Goal: Task Accomplishment & Management: Complete application form

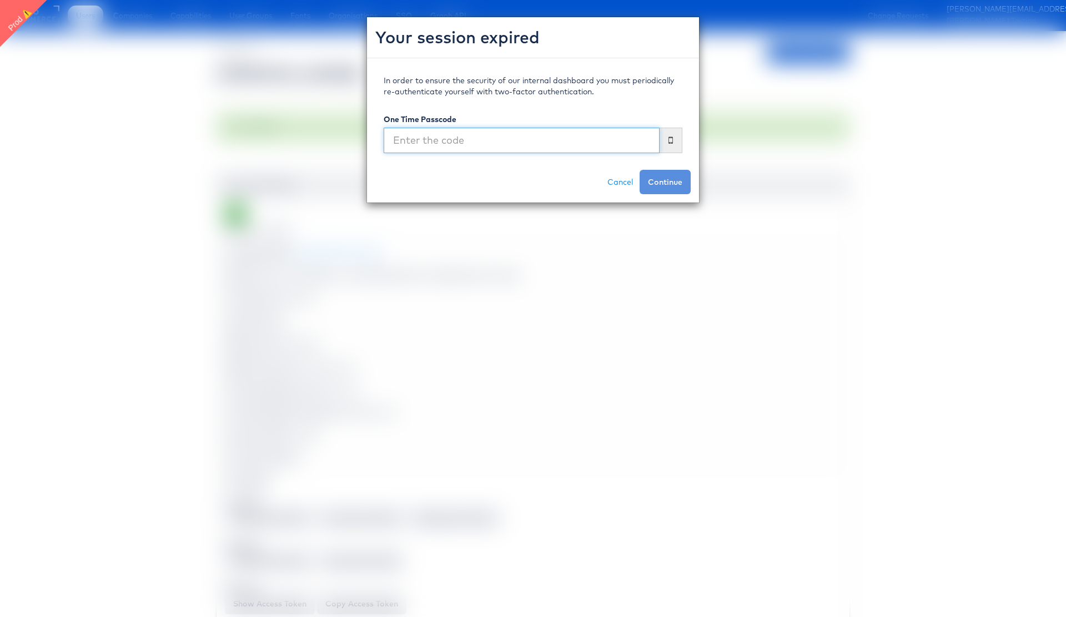
click at [455, 140] on input "text" at bounding box center [522, 141] width 276 height 26
type input "440534"
click at [669, 183] on button "Continue" at bounding box center [664, 182] width 51 height 24
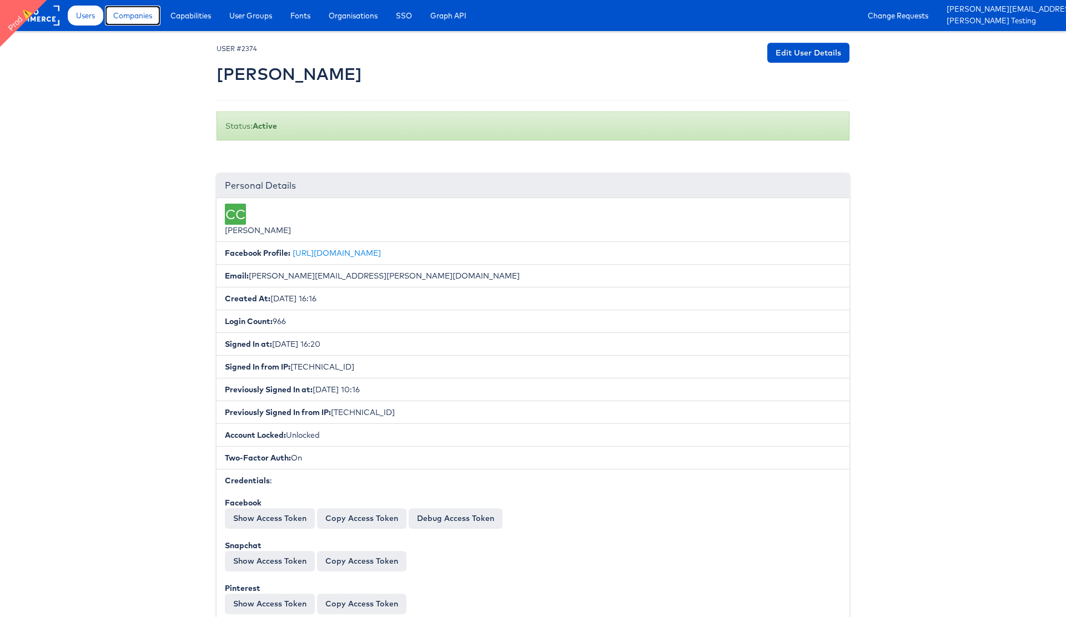
click at [140, 22] on link "Companies" at bounding box center [133, 16] width 56 height 20
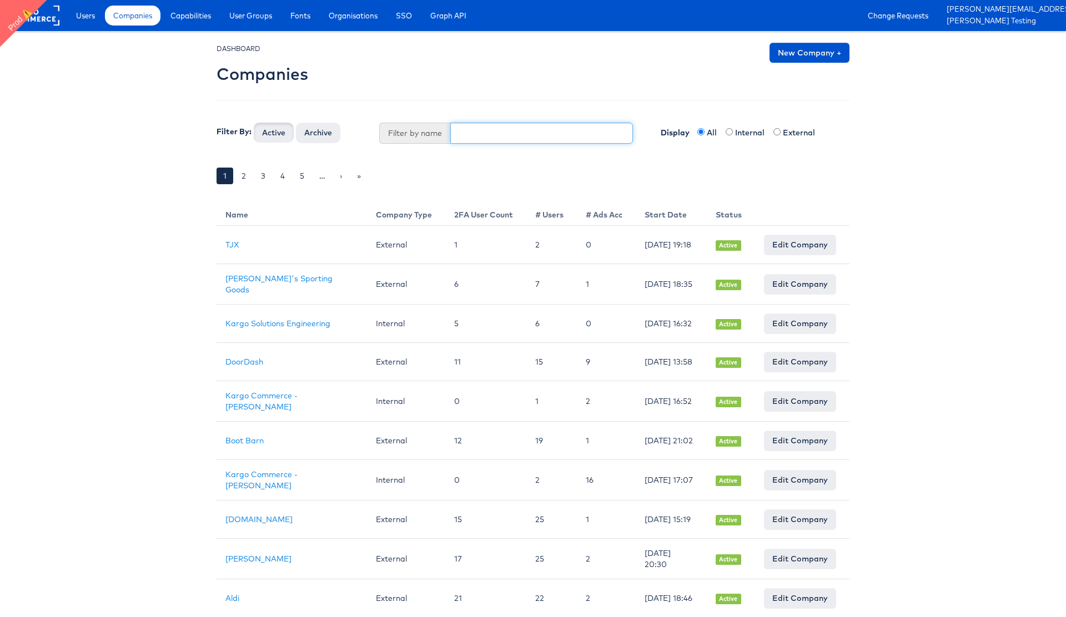
click at [499, 139] on input "text" at bounding box center [541, 133] width 183 height 21
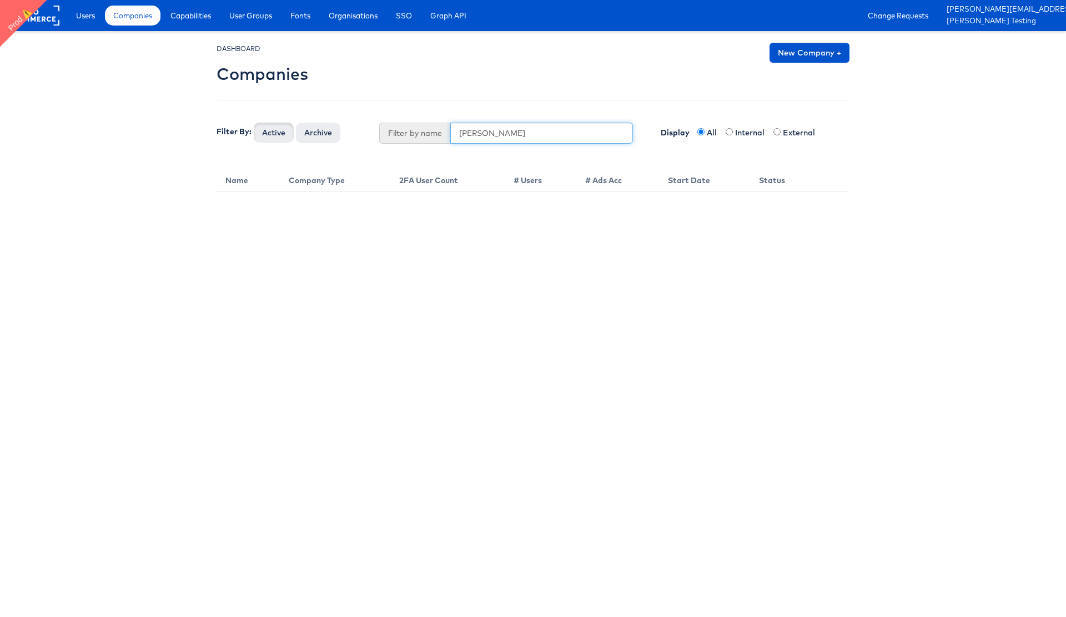
type input "julie"
click at [821, 56] on link "New Company +" at bounding box center [809, 53] width 80 height 20
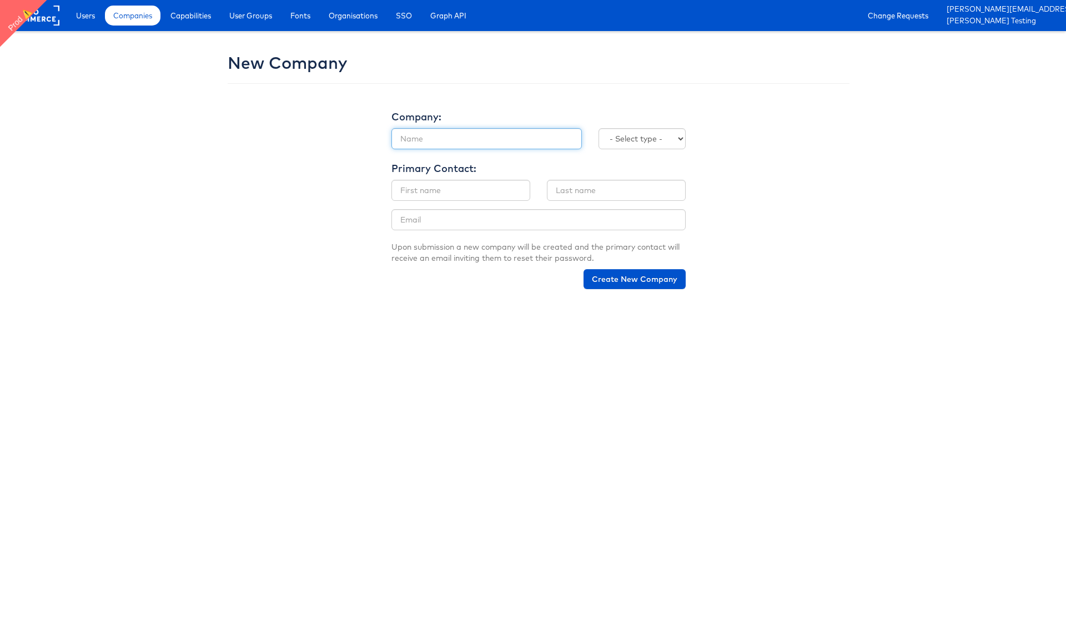
click at [441, 141] on input "text" at bounding box center [486, 138] width 190 height 21
type input "Julie Shanahan Production"
click at [648, 132] on select "- Select type - Internal External" at bounding box center [641, 138] width 87 height 21
select select "INTERNAL"
click at [598, 128] on select "- Select type - Internal External" at bounding box center [641, 138] width 87 height 21
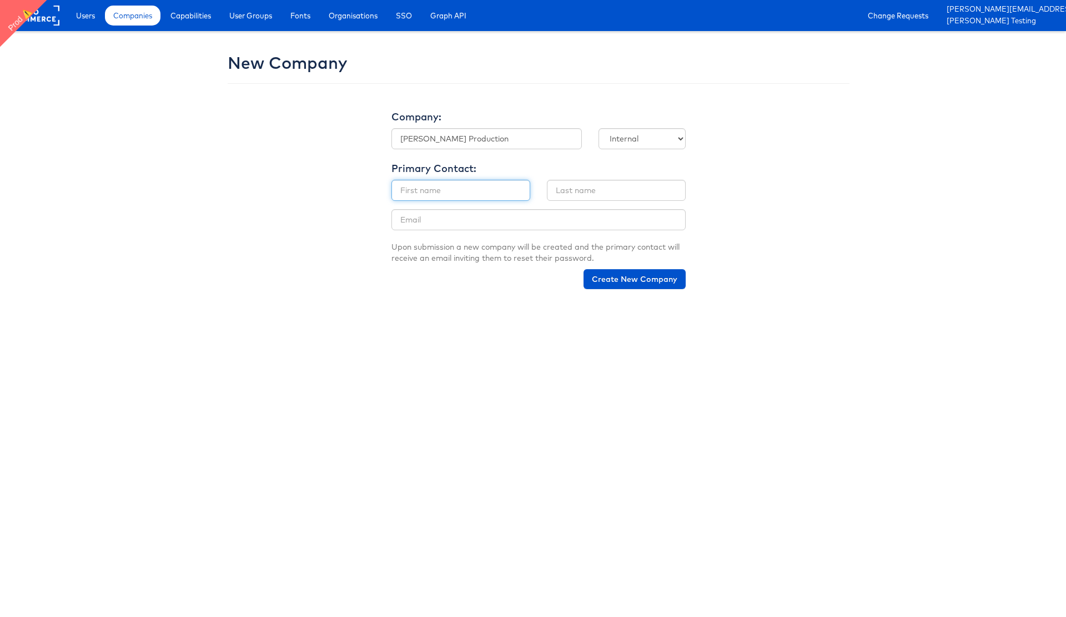
click at [461, 191] on input "text" at bounding box center [460, 190] width 139 height 21
type input "Julie"
click at [587, 189] on input "text" at bounding box center [616, 190] width 139 height 21
type input "Shanahan"
click at [451, 217] on input "email" at bounding box center [538, 219] width 294 height 21
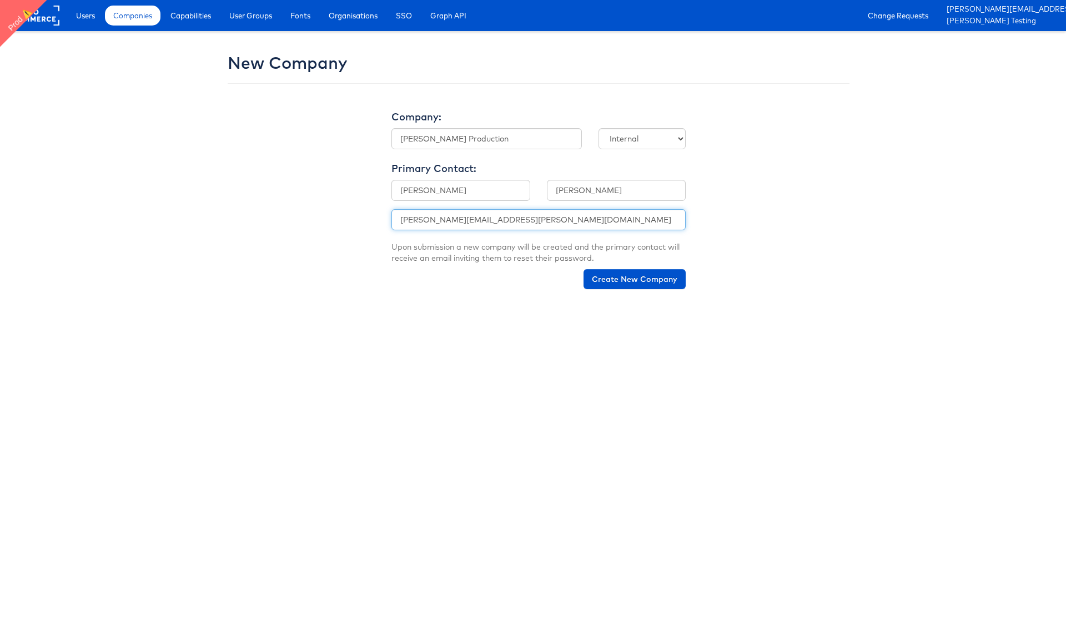
click at [451, 219] on input "julie.shanahan@kargo.com" at bounding box center [538, 219] width 294 height 21
type input "[PERSON_NAME][EMAIL_ADDRESS][PERSON_NAME][DOMAIN_NAME]"
click at [642, 281] on button "Create New Company" at bounding box center [634, 279] width 102 height 20
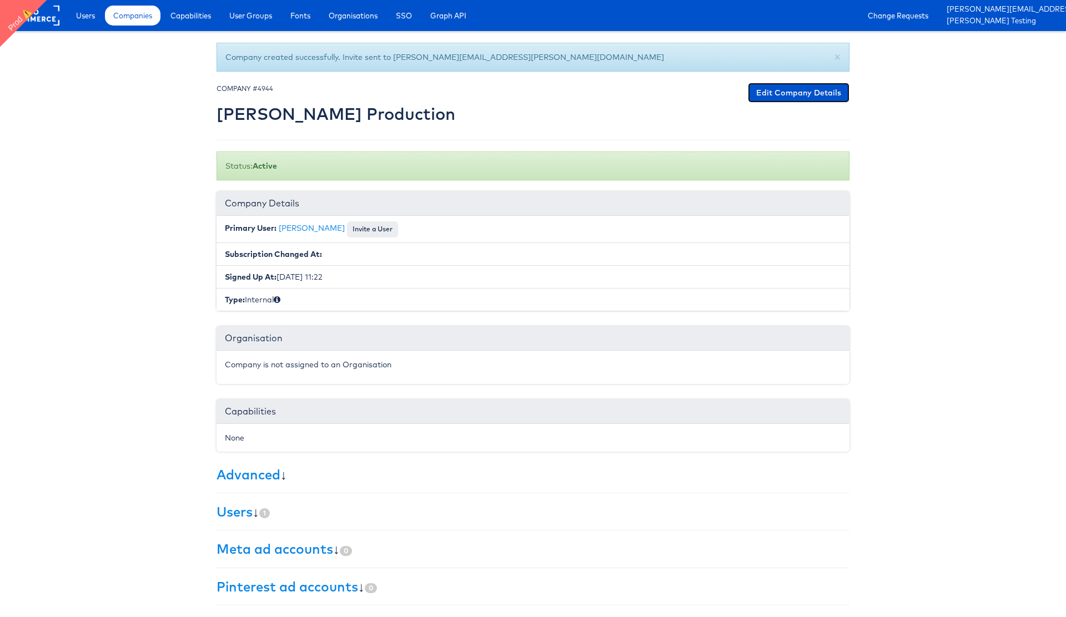
click at [795, 95] on link "Edit Company Details" at bounding box center [799, 93] width 102 height 20
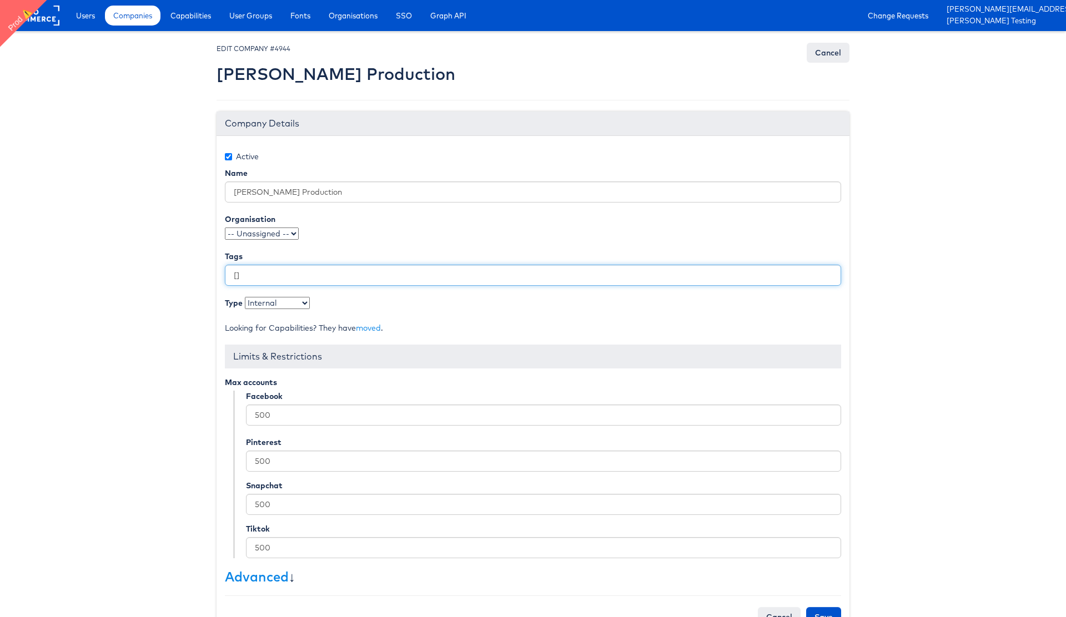
click at [237, 278] on input "[]" at bounding box center [533, 275] width 616 height 21
type input "["stitcherads"]"
click at [258, 581] on link "Advanced" at bounding box center [257, 576] width 64 height 17
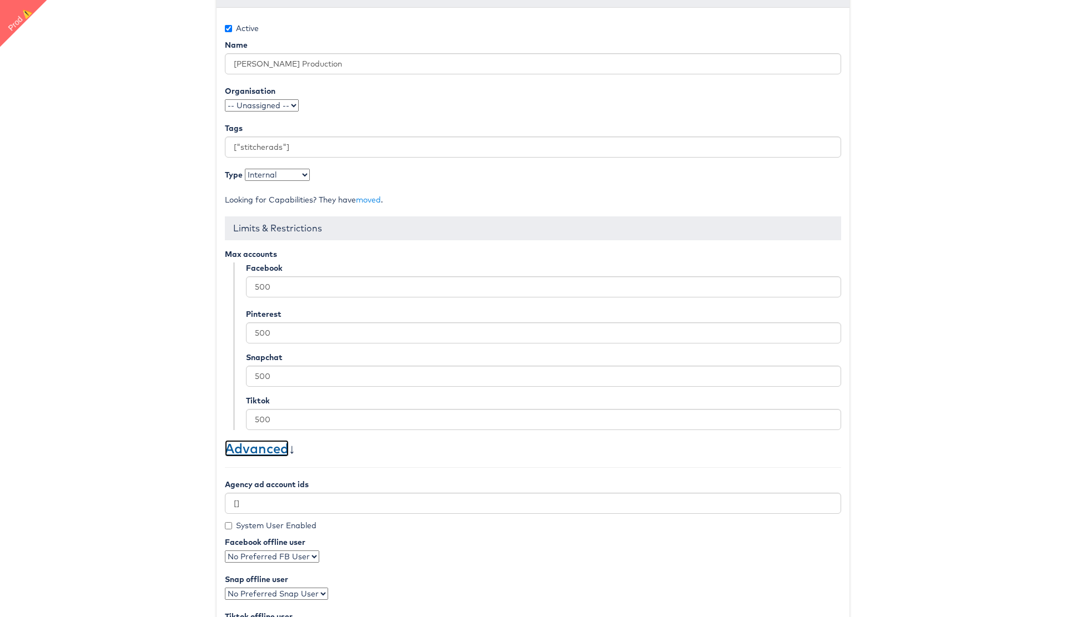
scroll to position [199, 0]
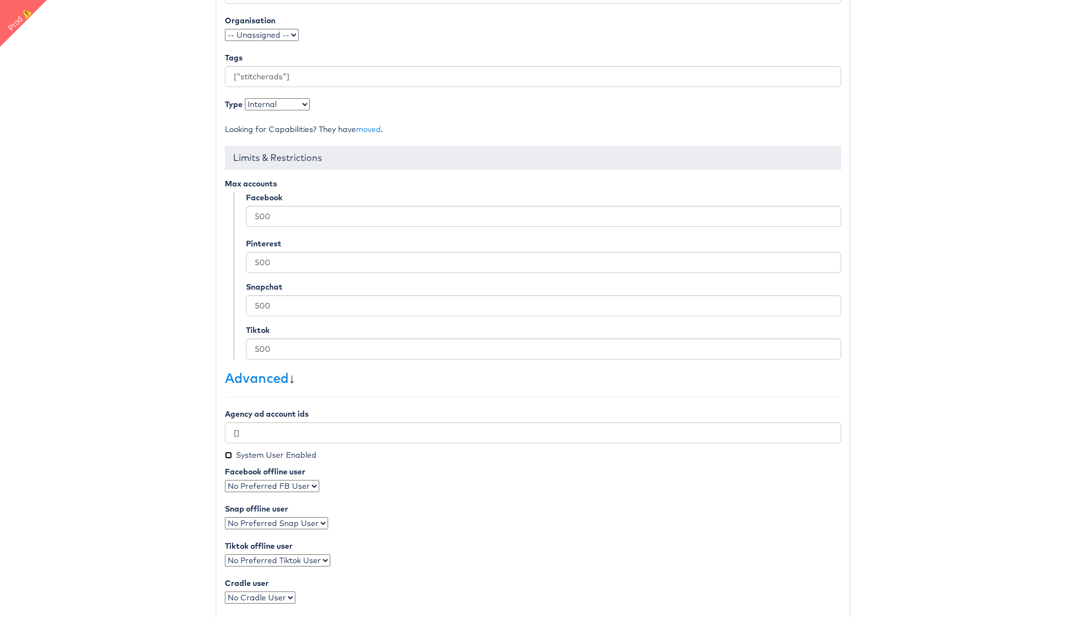
click at [229, 456] on input "System User Enabled" at bounding box center [228, 455] width 7 height 7
checkbox input "true"
click at [290, 490] on select "No Preferred FB User" at bounding box center [272, 486] width 94 height 12
click at [181, 436] on body "Users Companies Capabilities User Groups Fonts Organisations SSO Graph API Chan…" at bounding box center [533, 316] width 1066 height 1031
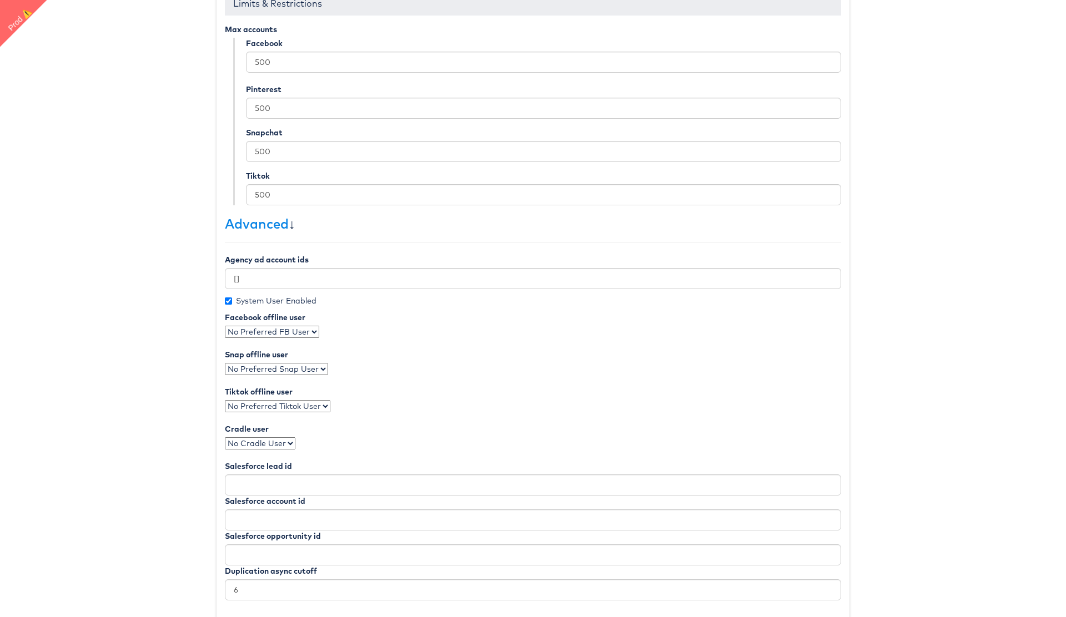
scroll to position [413, 0]
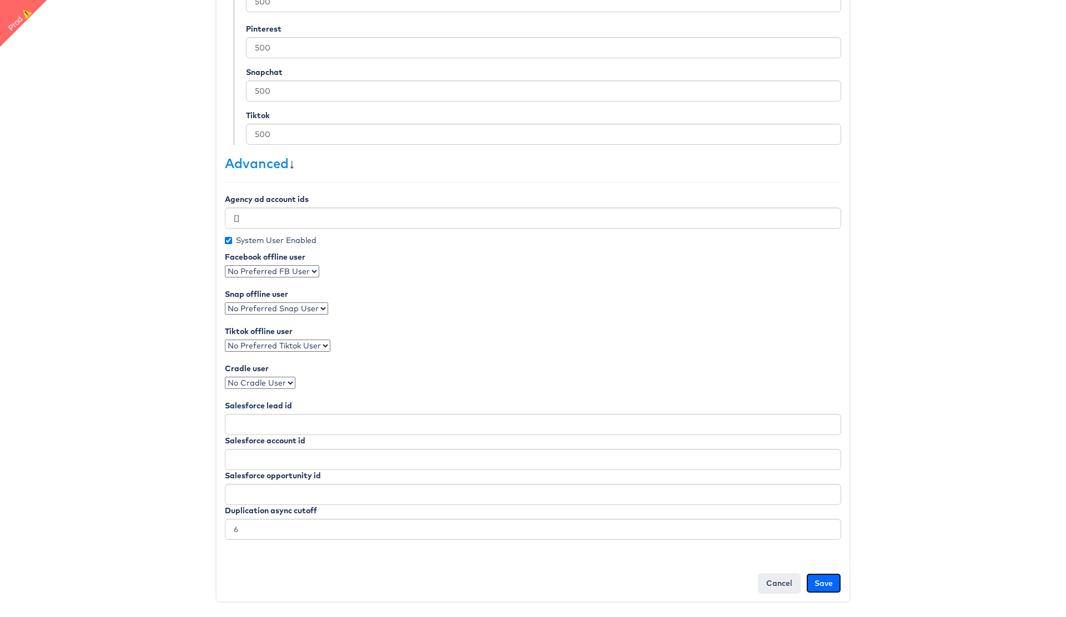
click at [832, 583] on input "Save" at bounding box center [823, 583] width 35 height 20
type input "Saving..."
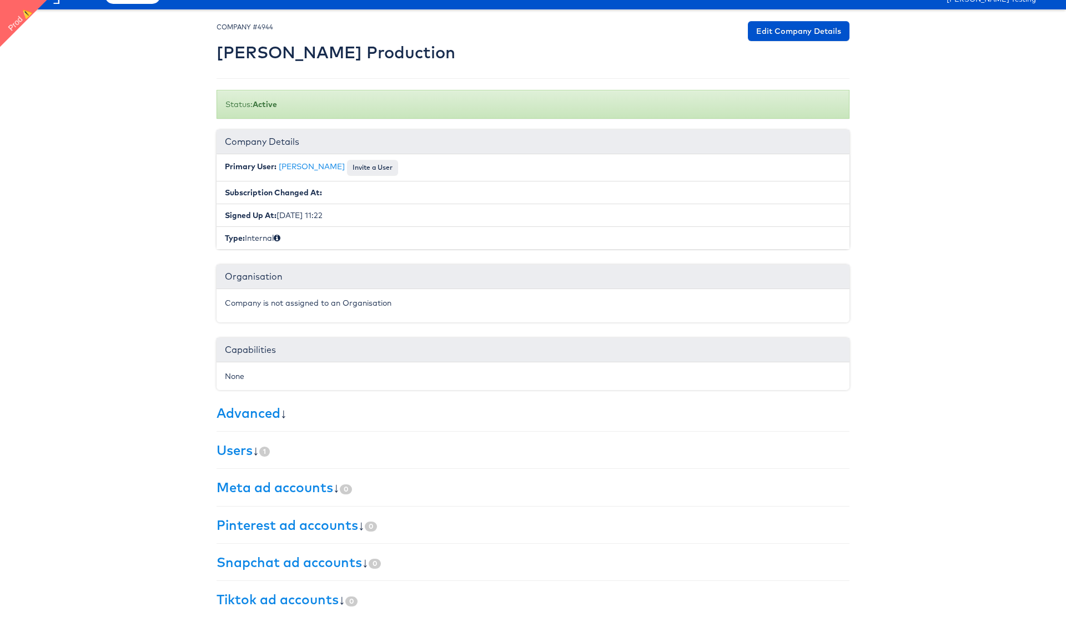
scroll to position [34, 0]
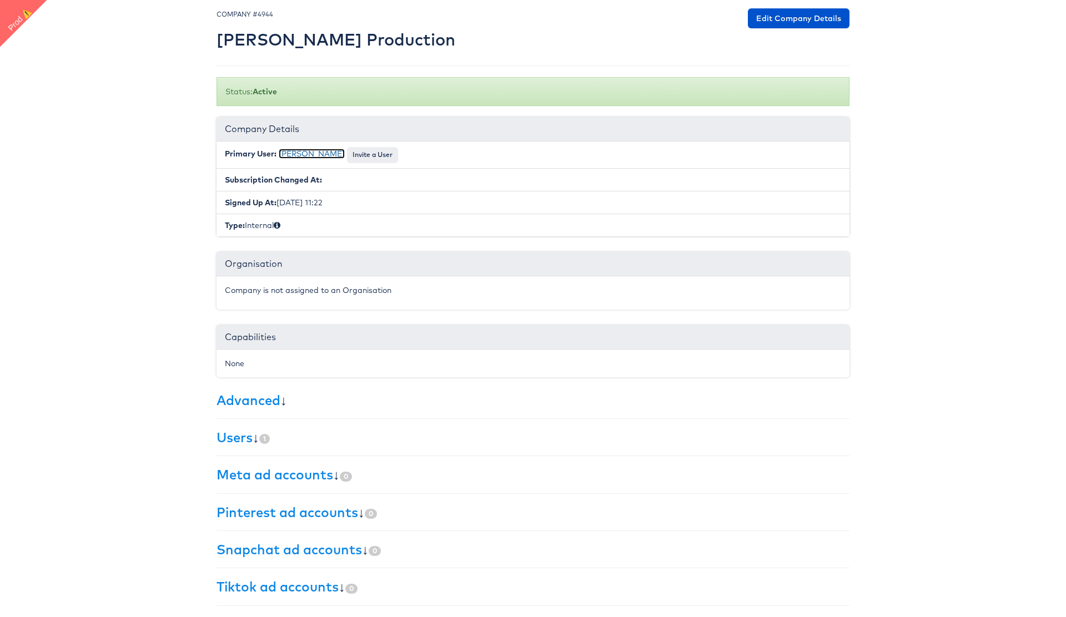
click at [311, 154] on link "[PERSON_NAME]" at bounding box center [312, 154] width 66 height 10
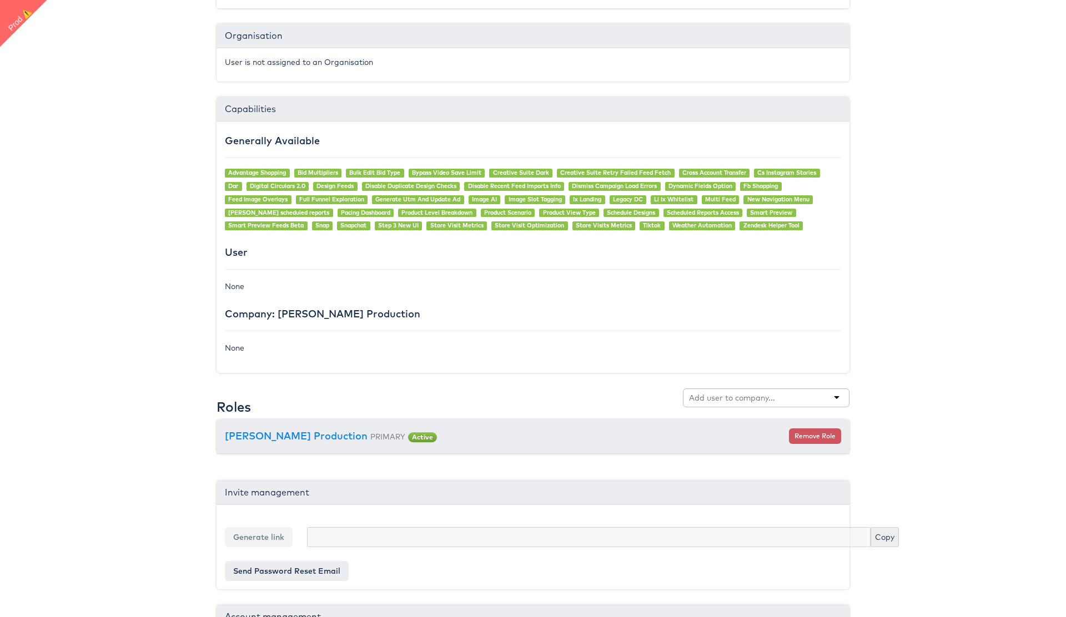
scroll to position [750, 0]
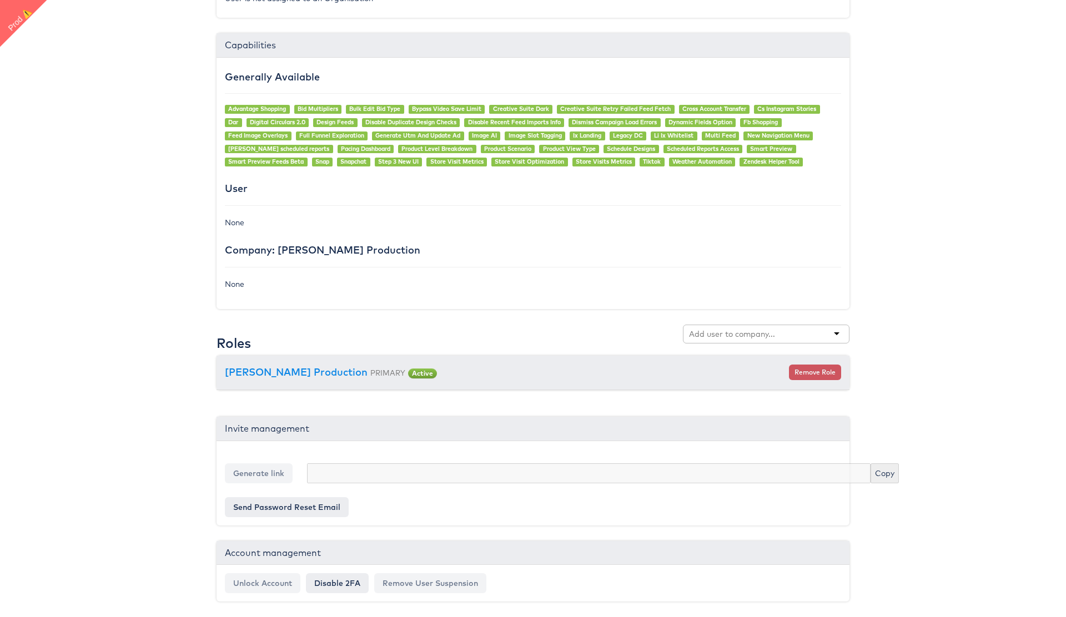
click at [718, 335] on input "text" at bounding box center [733, 334] width 88 height 11
type input "colin"
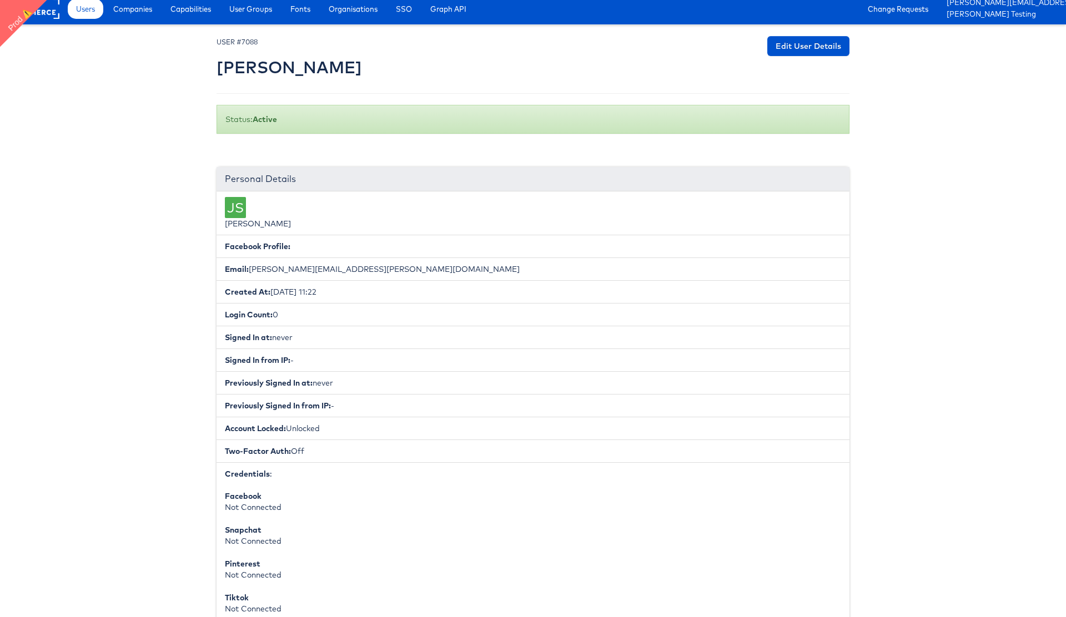
scroll to position [0, 0]
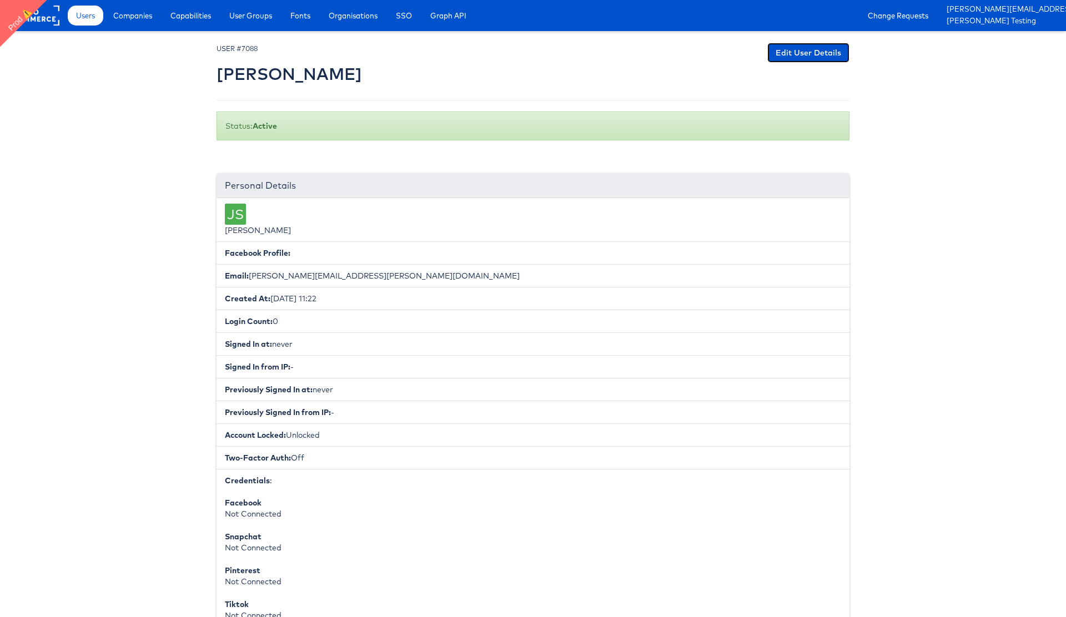
click at [818, 60] on link "Edit User Details" at bounding box center [808, 53] width 82 height 20
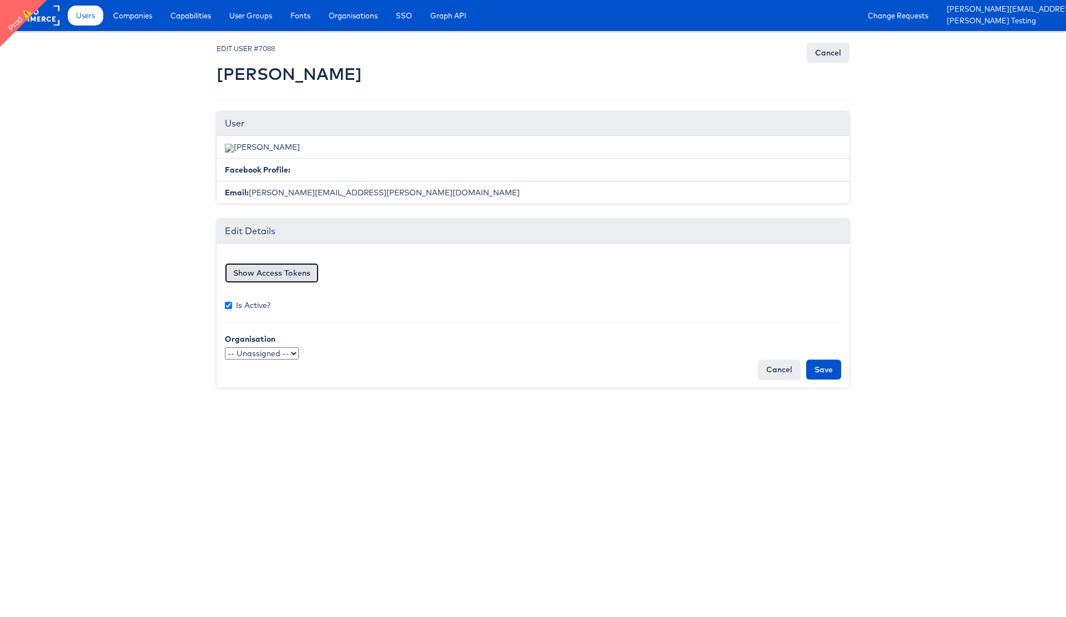
click at [257, 268] on button "Show Access Tokens" at bounding box center [272, 273] width 94 height 20
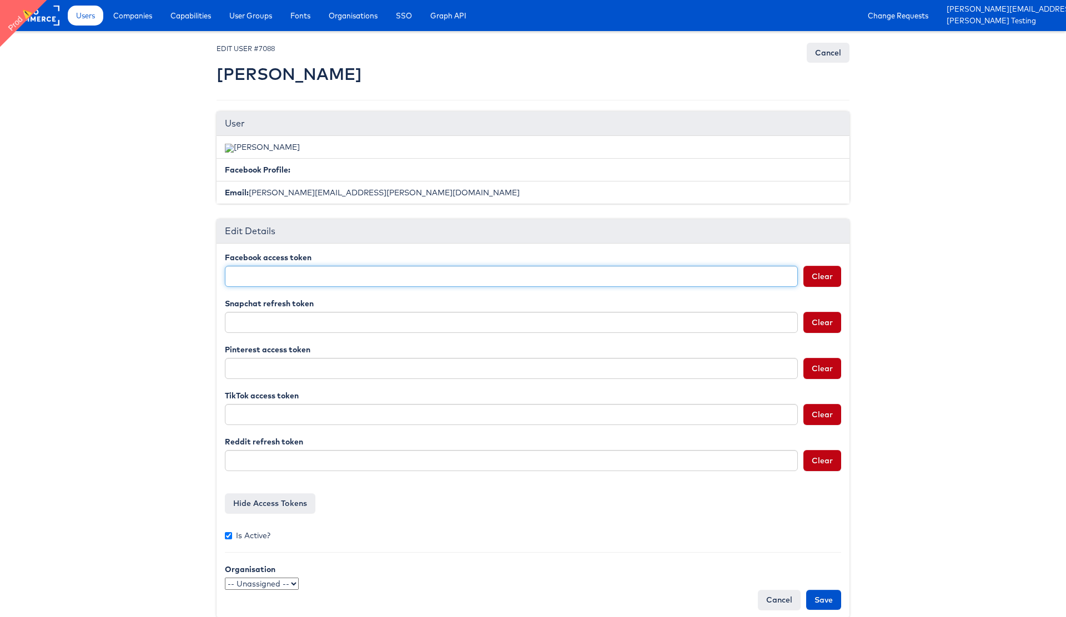
click at [294, 274] on input "Facebook access token" at bounding box center [511, 276] width 573 height 21
paste input "EAAHdWdsWESkBPuskVC7kASreSEk6IQ5LpuOZAUABGPnykmsBujgCwWcYDZAGbdkc3XVfSA50lkaHrW…"
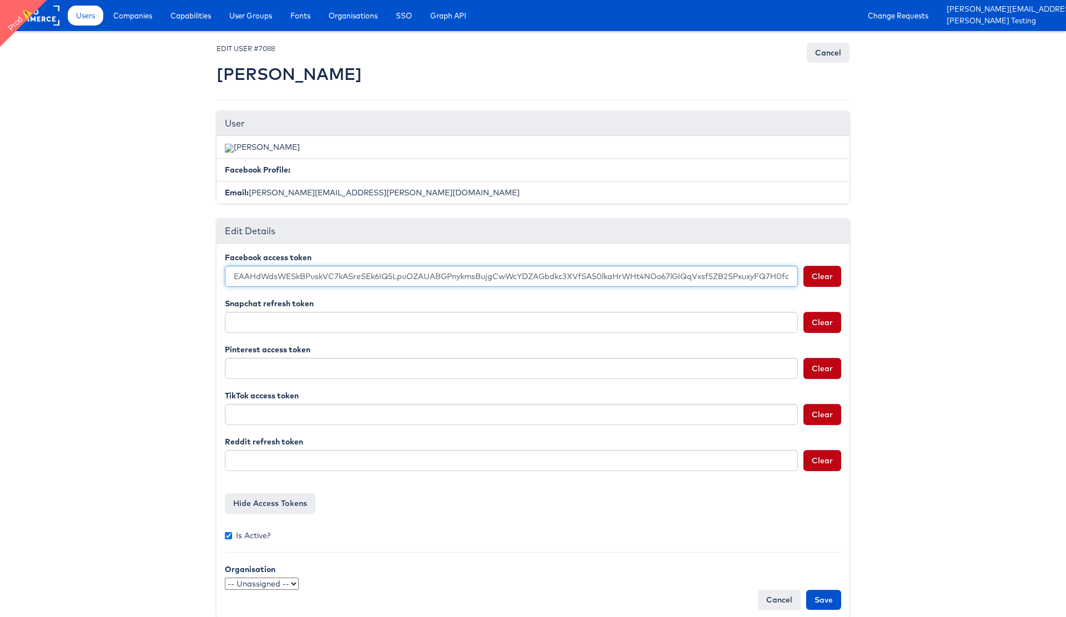
scroll to position [0, 402]
type input "EAAHdWdsWESkBPuskVC7kASreSEk6IQ5LpuOZAUABGPnykmsBujgCwWcYDZAGbdkc3XVfSA50lkaHrW…"
click at [825, 600] on input "Save" at bounding box center [823, 600] width 35 height 20
type input "Saving..."
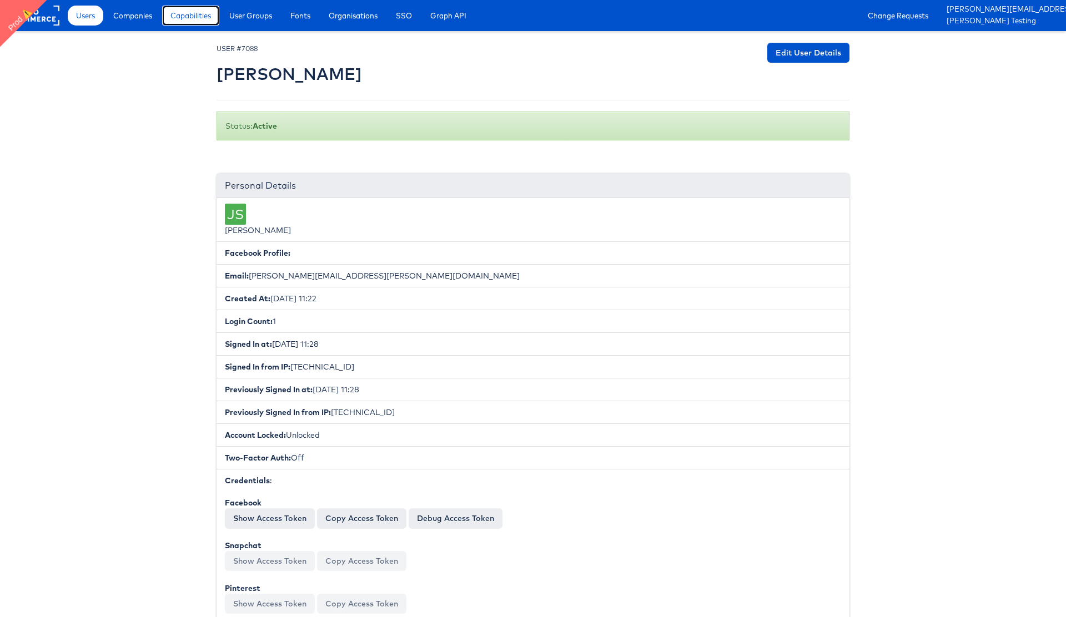
click at [199, 17] on span "Capabilities" at bounding box center [190, 15] width 41 height 11
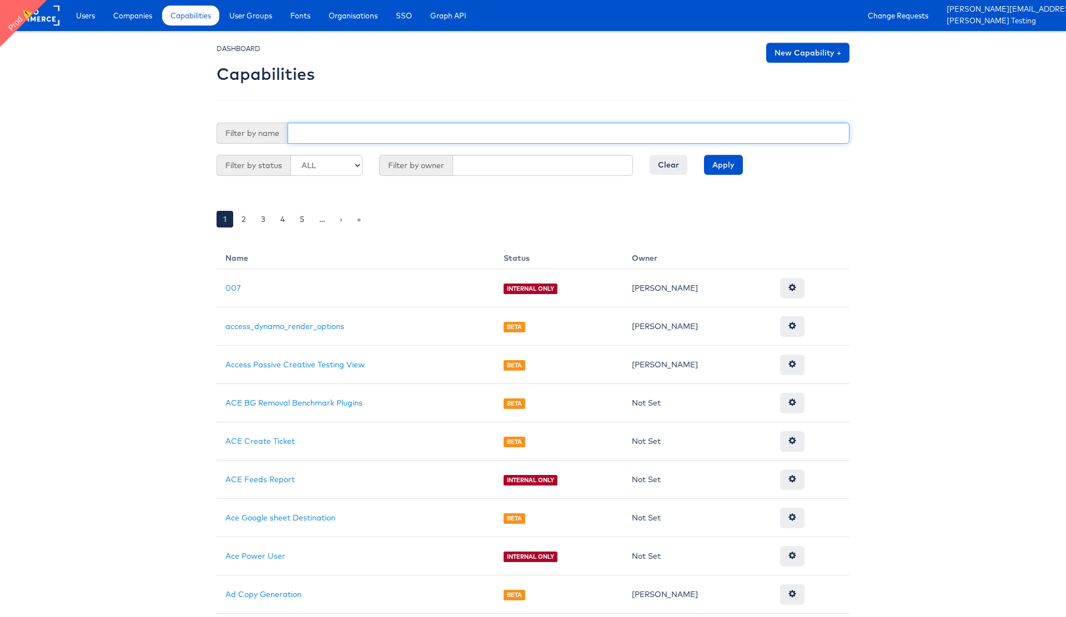
click at [311, 134] on input "text" at bounding box center [569, 133] width 562 height 21
type input "reporting"
click at [704, 155] on input "Apply" at bounding box center [723, 165] width 39 height 20
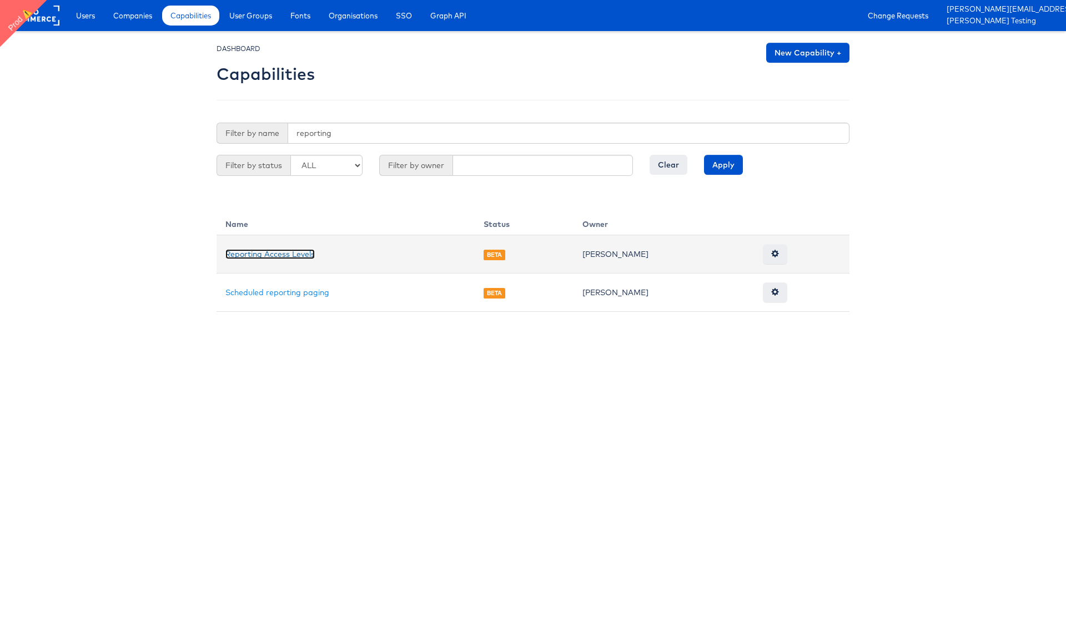
click at [288, 254] on link "Reporting Access Levels" at bounding box center [269, 254] width 89 height 10
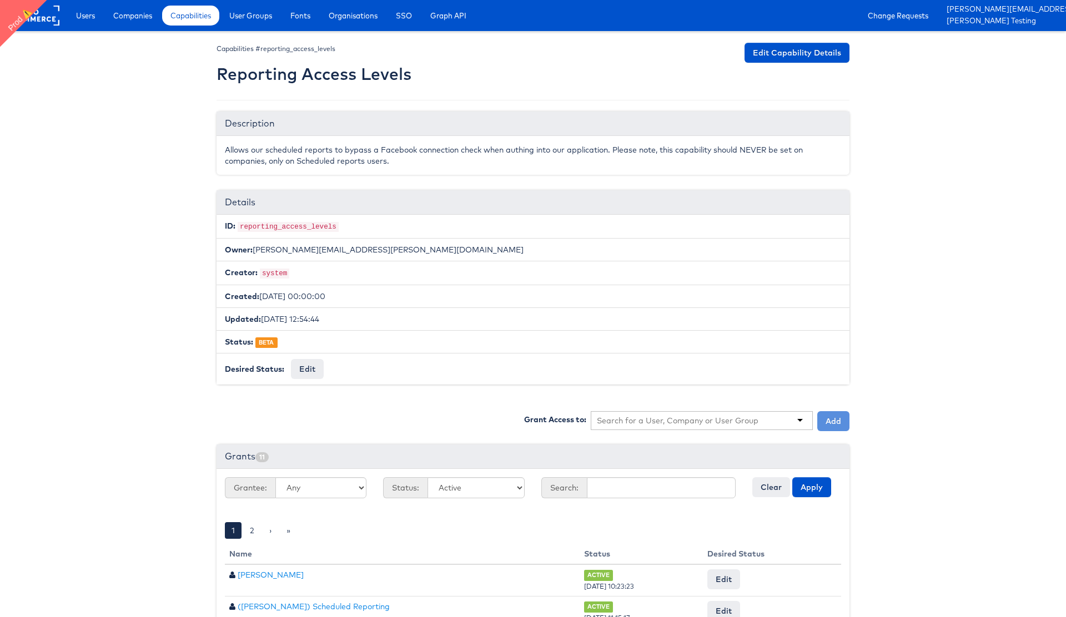
click at [660, 420] on input "text" at bounding box center [678, 420] width 162 height 11
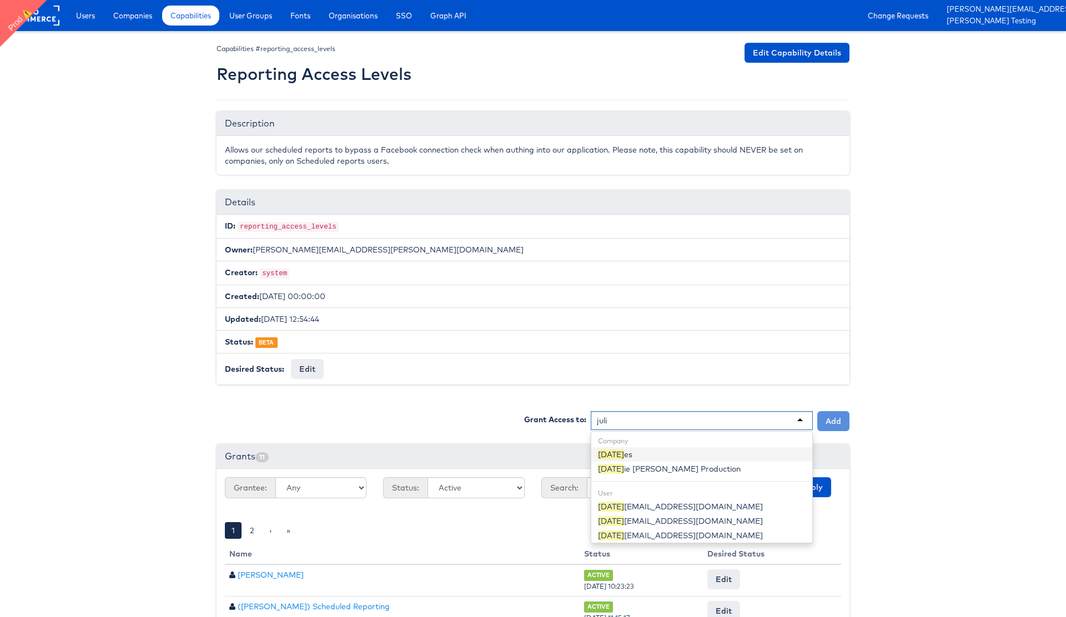
type input "[PERSON_NAME]"
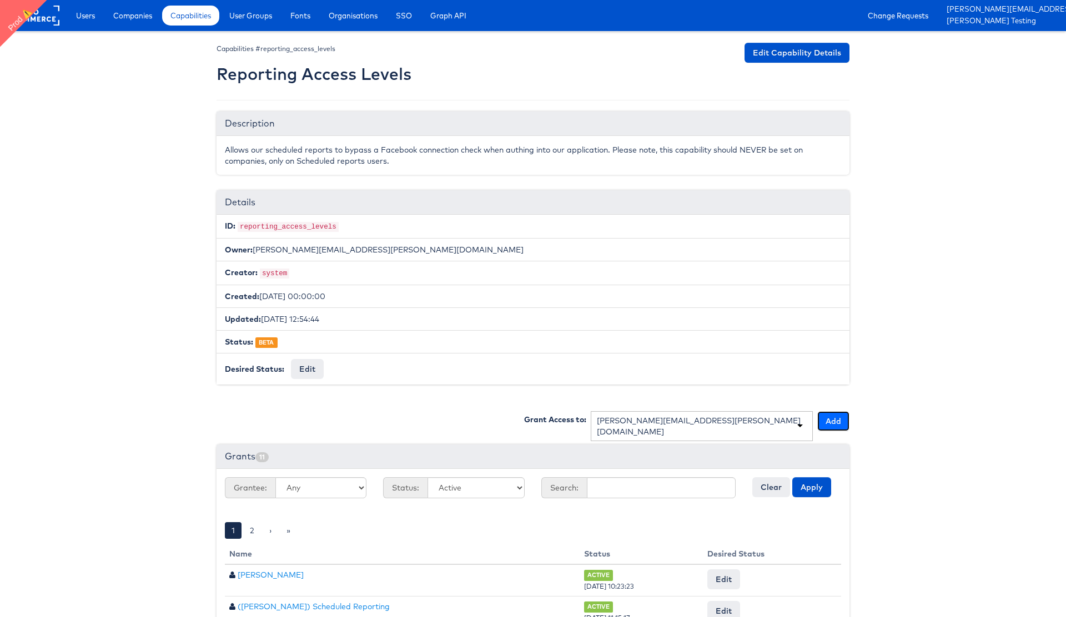
click at [828, 417] on button "Add" at bounding box center [833, 421] width 32 height 20
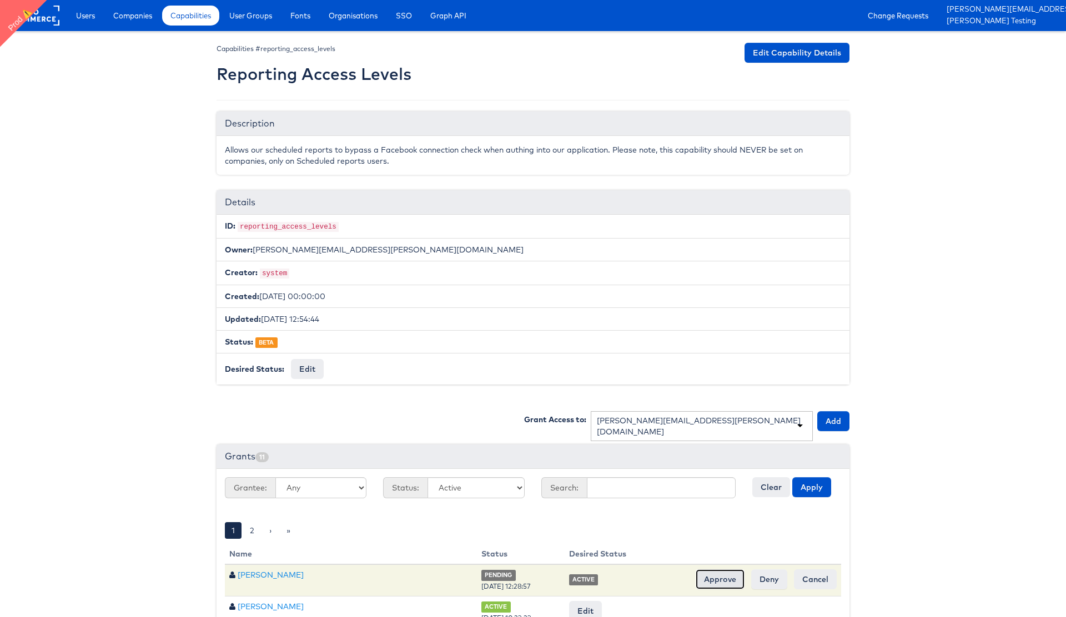
click at [718, 576] on input "Approve" at bounding box center [719, 579] width 49 height 20
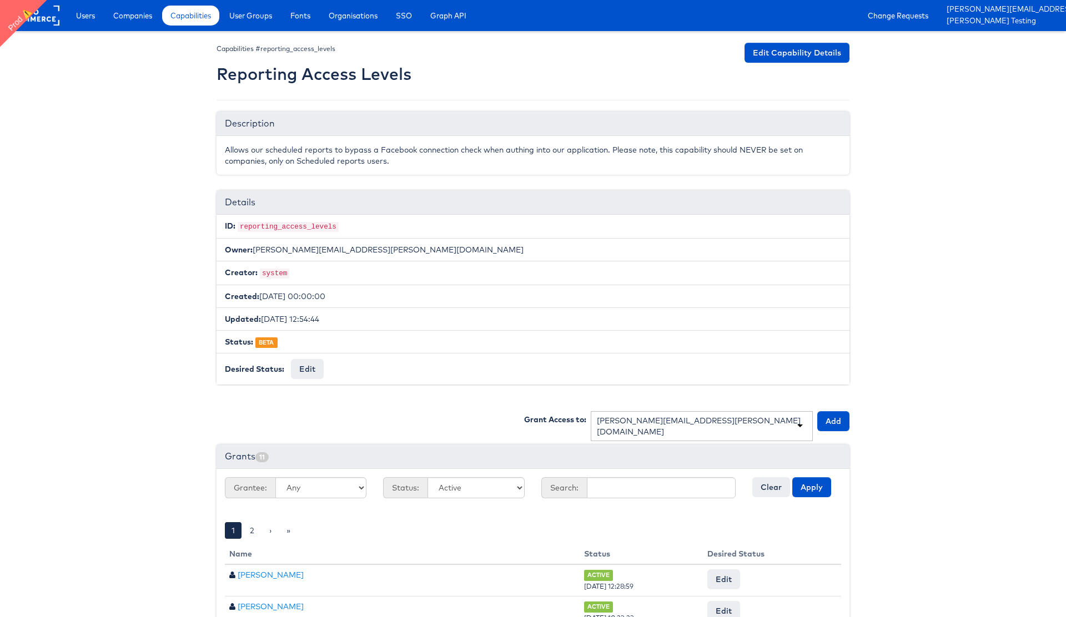
click at [917, 351] on body "Users Companies Capabilities User Groups Fonts Organisations SSO Graph API Chan…" at bounding box center [533, 485] width 1066 height 971
click at [264, 12] on span "User Groups" at bounding box center [250, 15] width 43 height 11
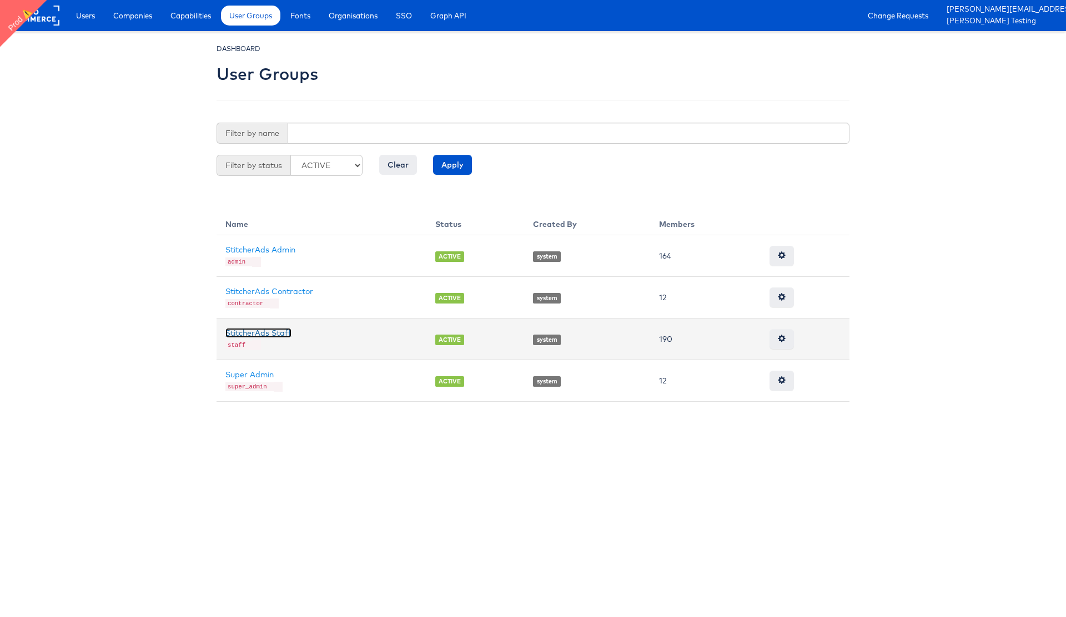
click at [268, 332] on link "StitcherAds Staff" at bounding box center [258, 333] width 66 height 10
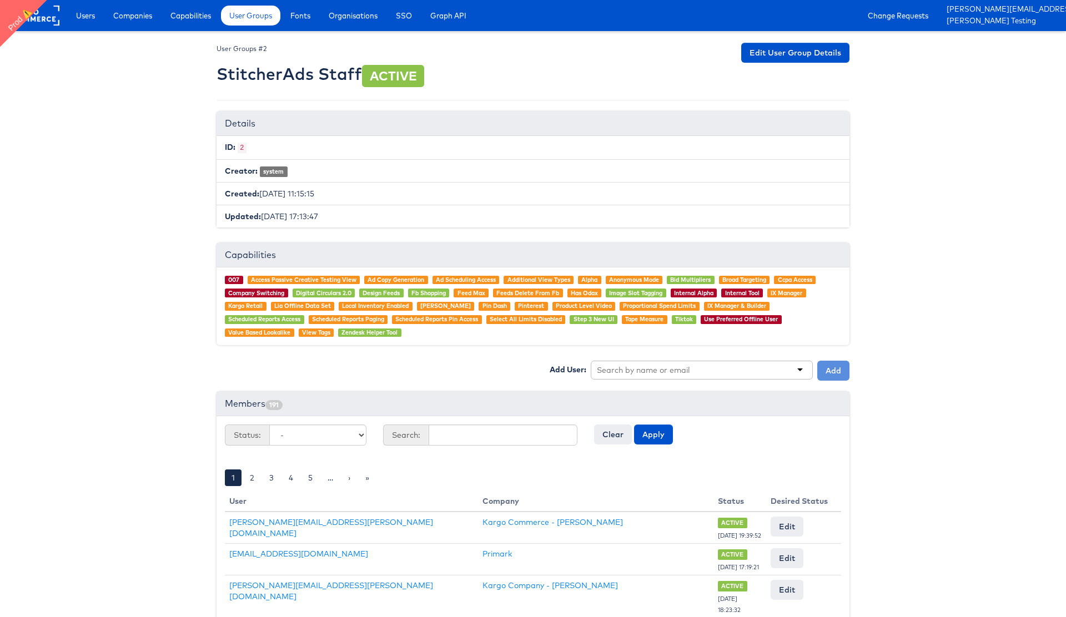
click at [648, 366] on input "text" at bounding box center [644, 370] width 95 height 11
type input "julie"
click at [830, 369] on button "Add" at bounding box center [833, 371] width 32 height 20
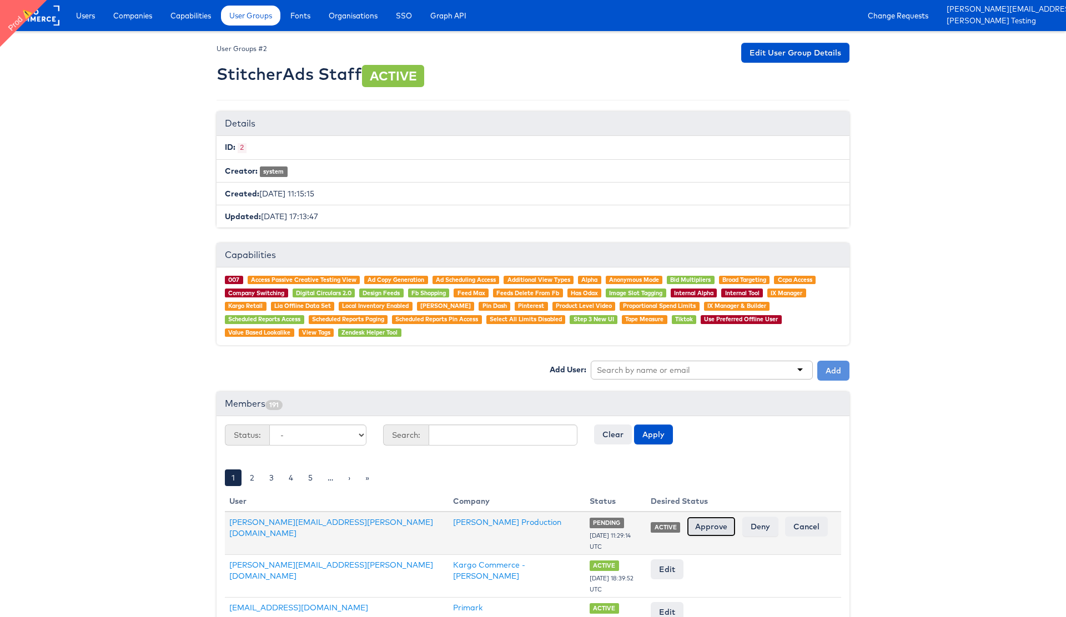
click at [706, 527] on input "Approve" at bounding box center [711, 527] width 49 height 20
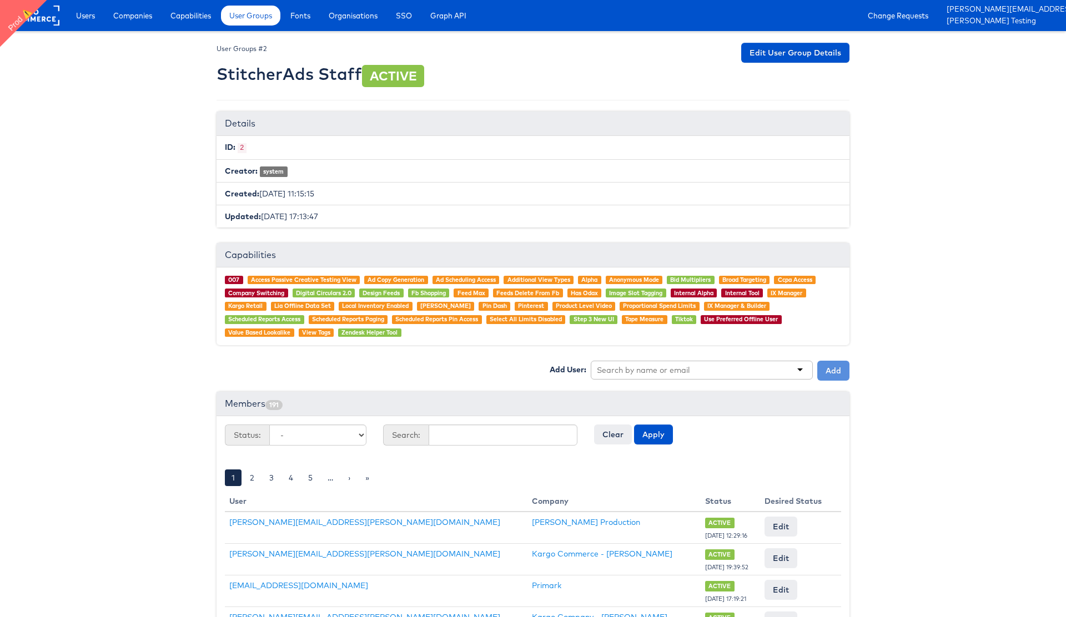
click at [137, 16] on span "Companies" at bounding box center [132, 15] width 39 height 11
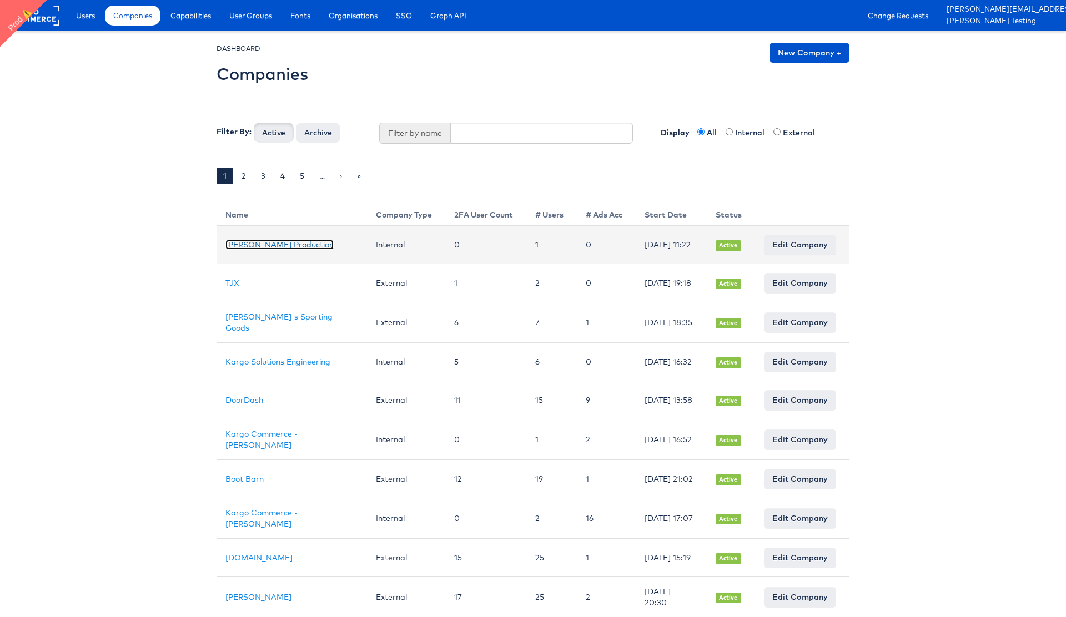
click at [290, 249] on link "[PERSON_NAME] Production" at bounding box center [279, 245] width 108 height 10
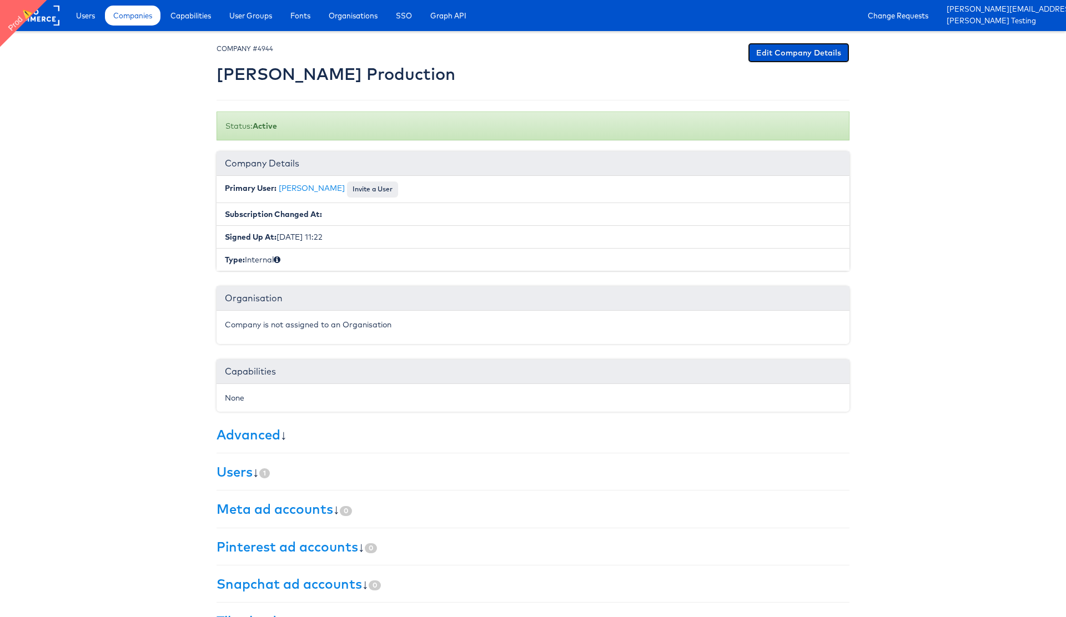
click at [789, 54] on link "Edit Company Details" at bounding box center [799, 53] width 102 height 20
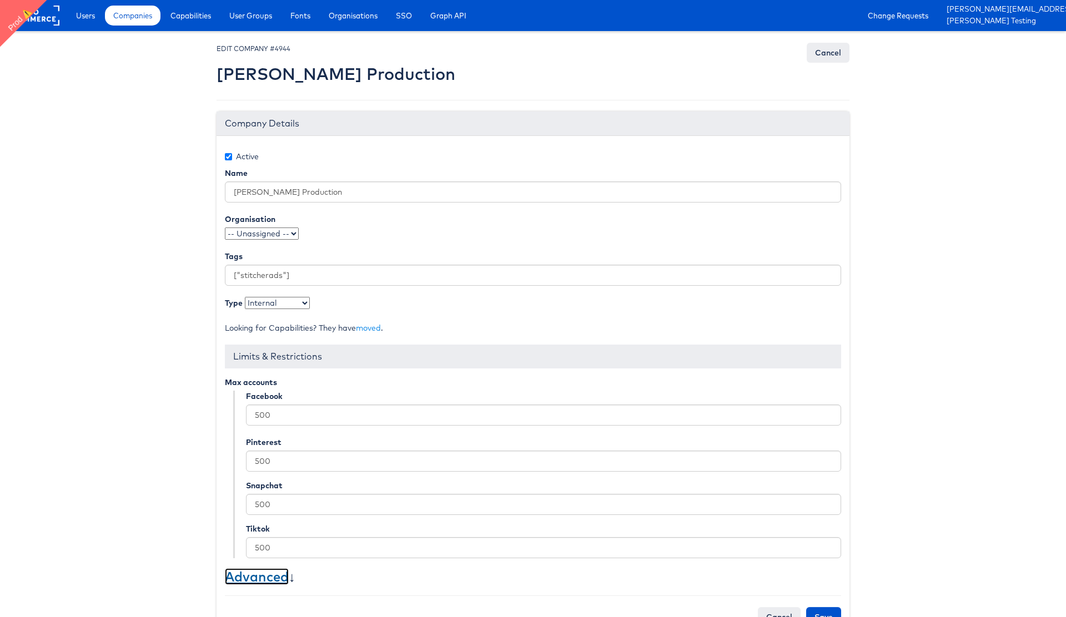
click at [258, 577] on link "Advanced" at bounding box center [257, 576] width 64 height 17
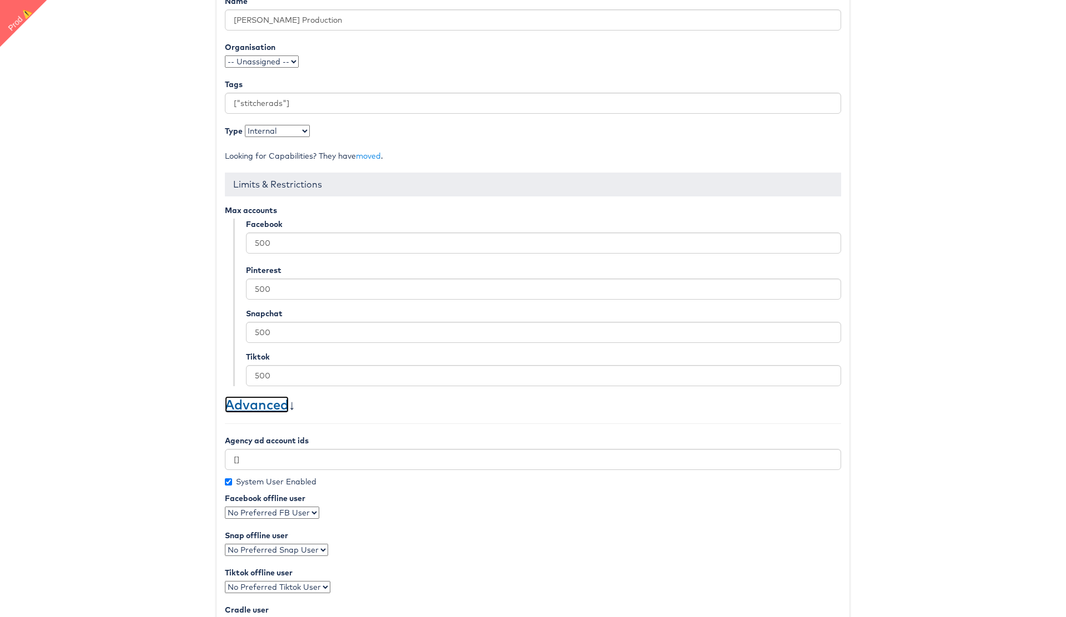
scroll to position [179, 0]
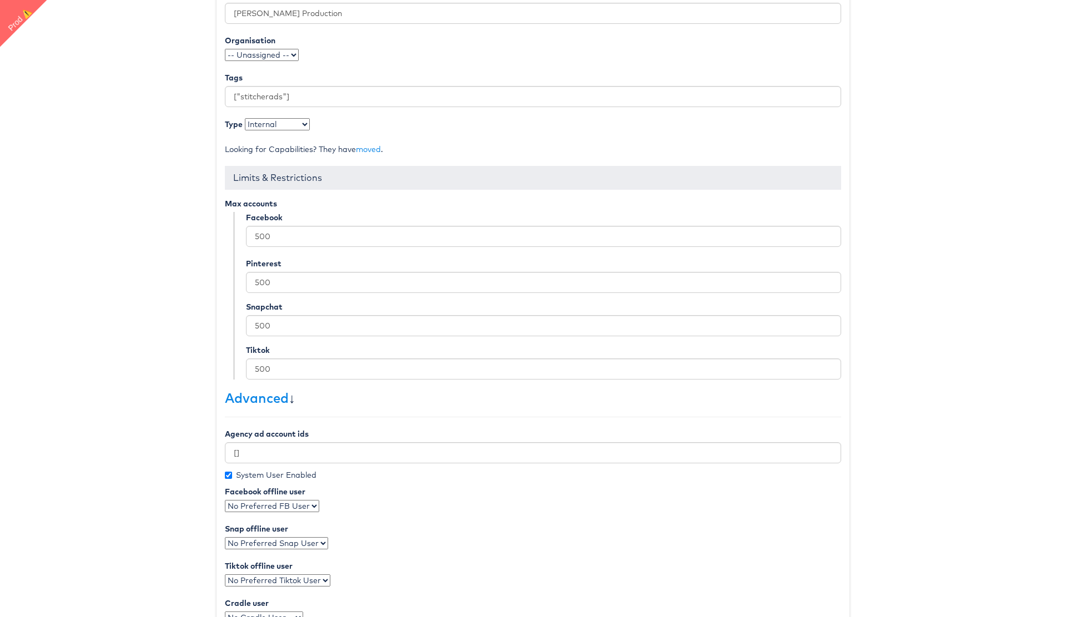
click at [310, 505] on select "No Preferred FB User Julie Shanahan" at bounding box center [272, 506] width 94 height 12
select select "7088"
click at [225, 500] on select "No Preferred FB User Julie Shanahan" at bounding box center [272, 506] width 94 height 12
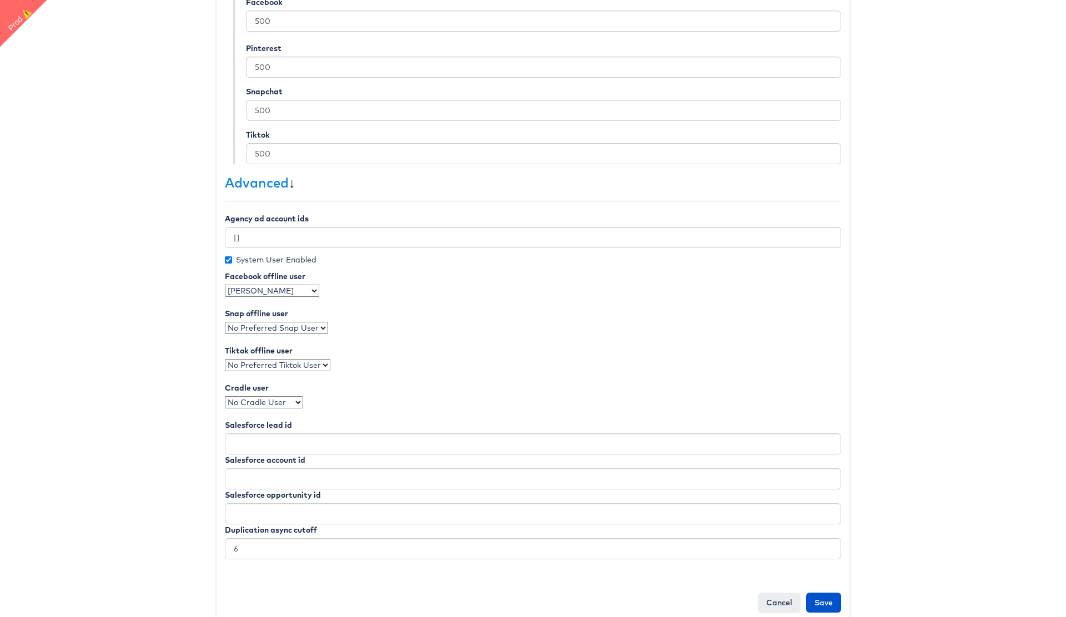
scroll to position [413, 0]
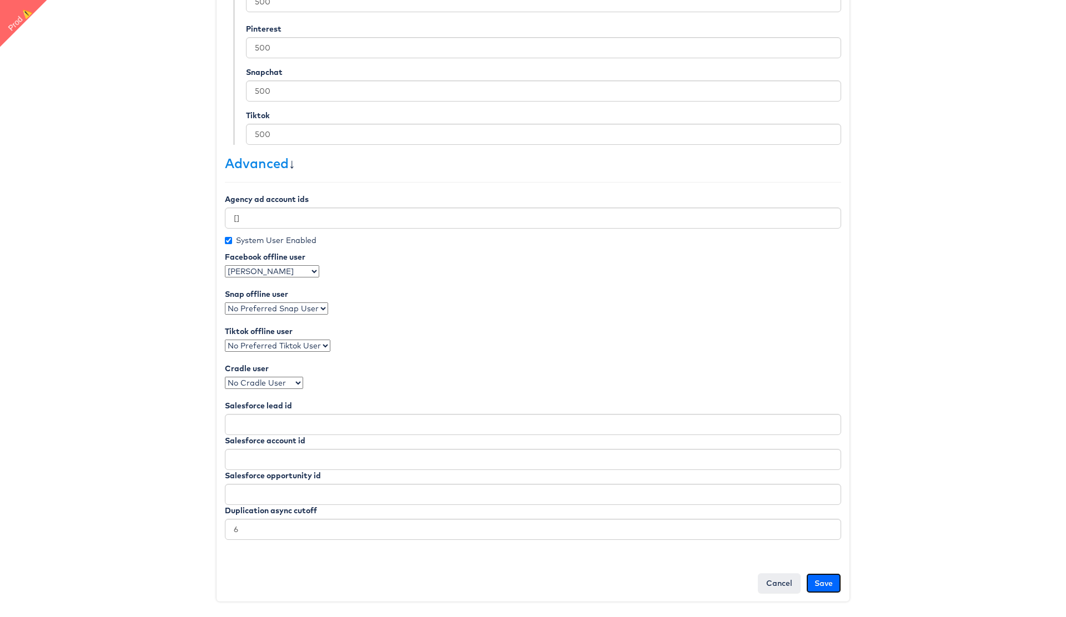
click at [825, 582] on input "Save" at bounding box center [823, 583] width 35 height 20
type input "Saving..."
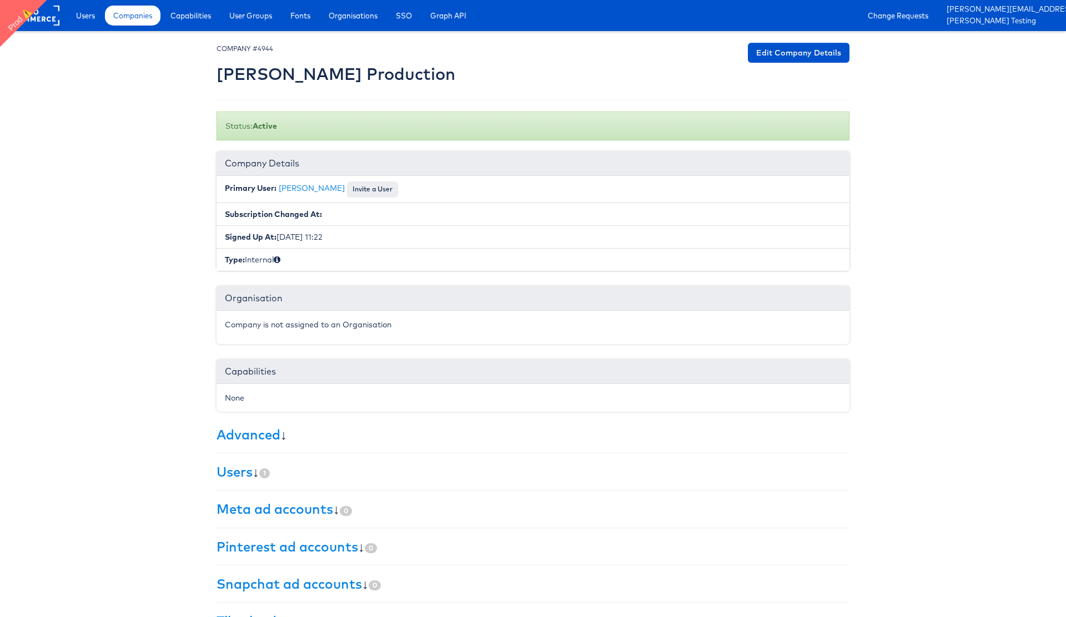
click at [951, 232] on body "Users Companies Capabilities User Groups Fonts Organisations SSO Graph API Chan…" at bounding box center [533, 326] width 1066 height 652
